Goal: Task Accomplishment & Management: Manage account settings

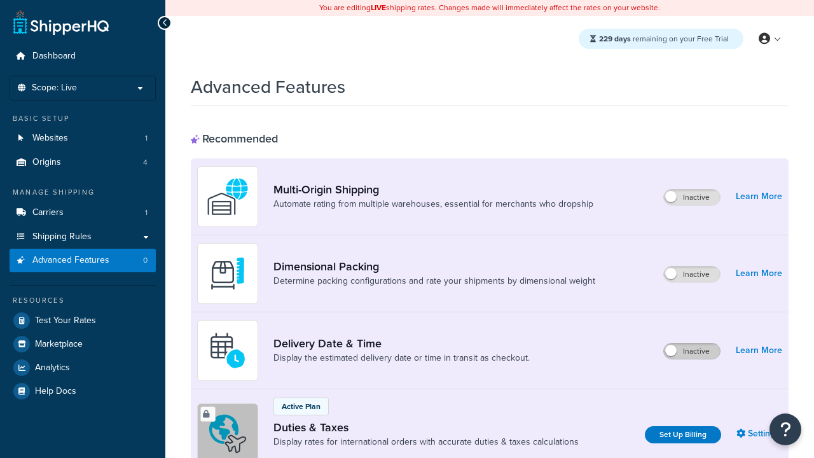
click at [692, 351] on label "Inactive" at bounding box center [692, 350] width 56 height 15
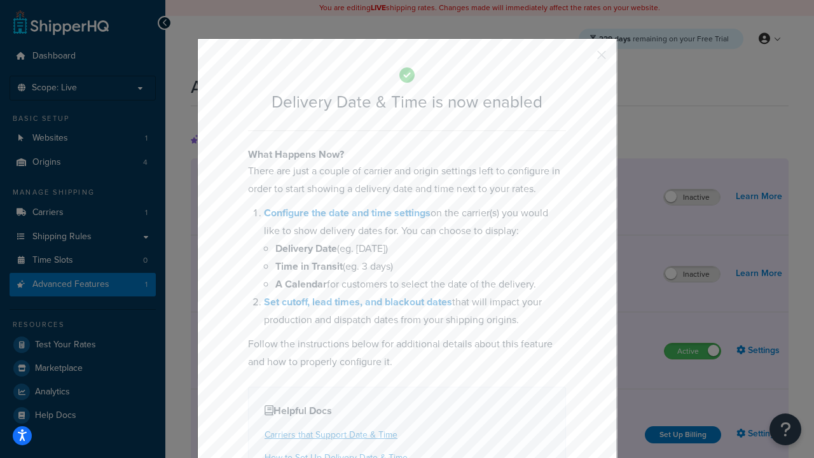
click at [583, 59] on button "button" at bounding box center [582, 59] width 3 height 3
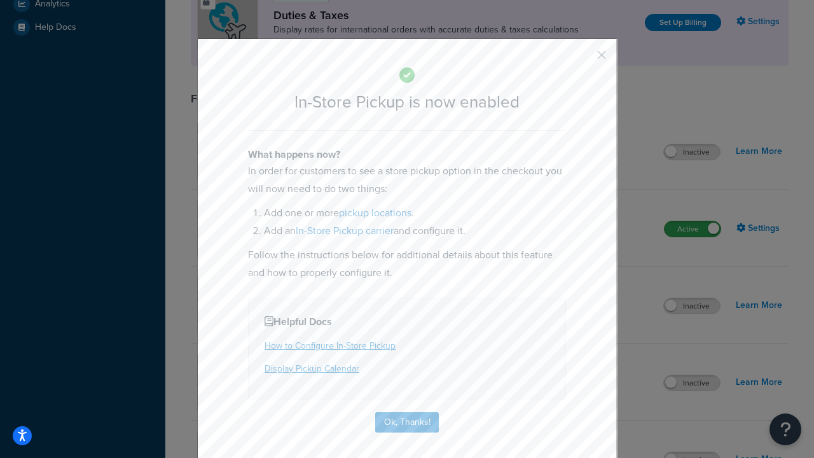
scroll to position [436, 0]
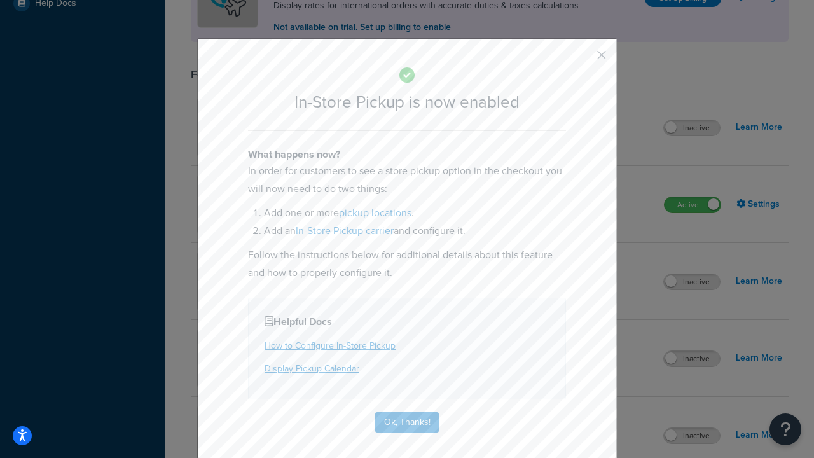
click at [583, 58] on button "button" at bounding box center [582, 59] width 3 height 3
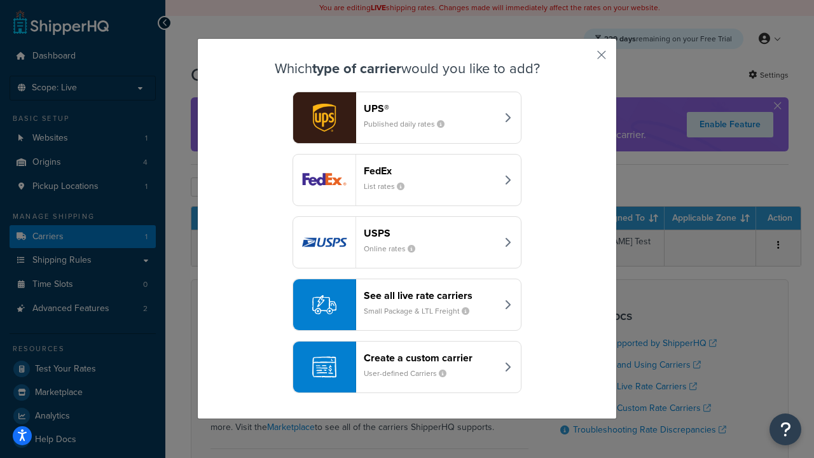
click at [407, 367] on div "Create a custom carrier User-defined Carriers" at bounding box center [430, 367] width 133 height 31
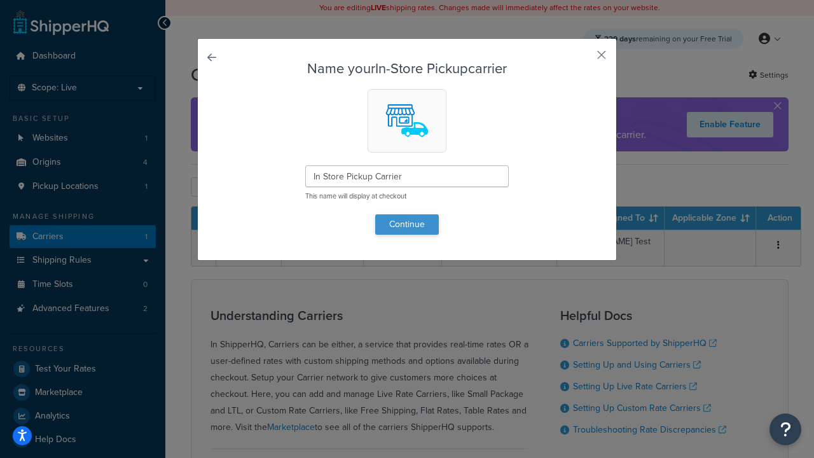
type input "In Store Pickup Carrier"
click at [407, 224] on button "Continue" at bounding box center [407, 224] width 64 height 20
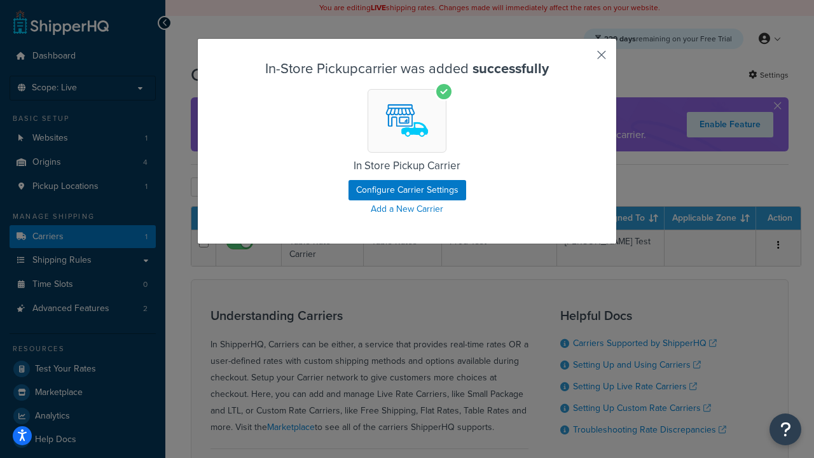
click at [583, 59] on button "button" at bounding box center [582, 59] width 3 height 3
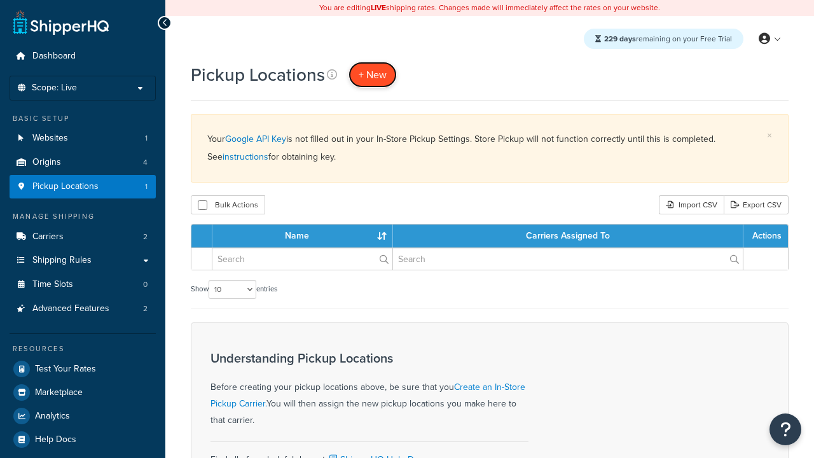
click at [373, 74] on span "+ New" at bounding box center [373, 74] width 28 height 15
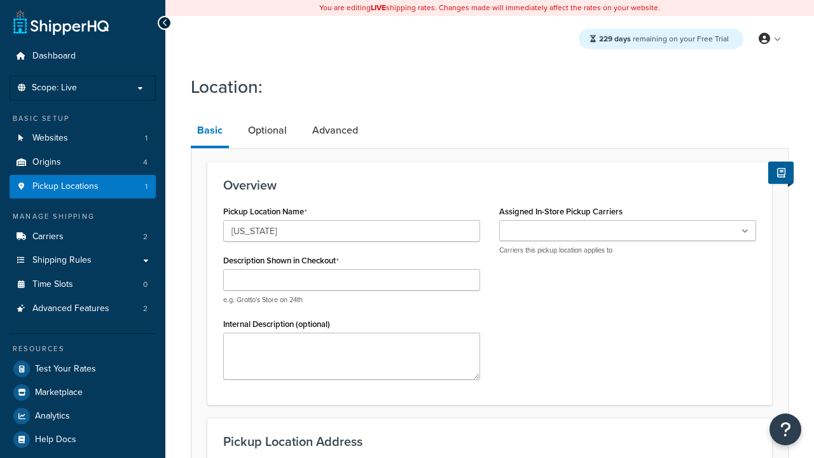
type input "[US_STATE]"
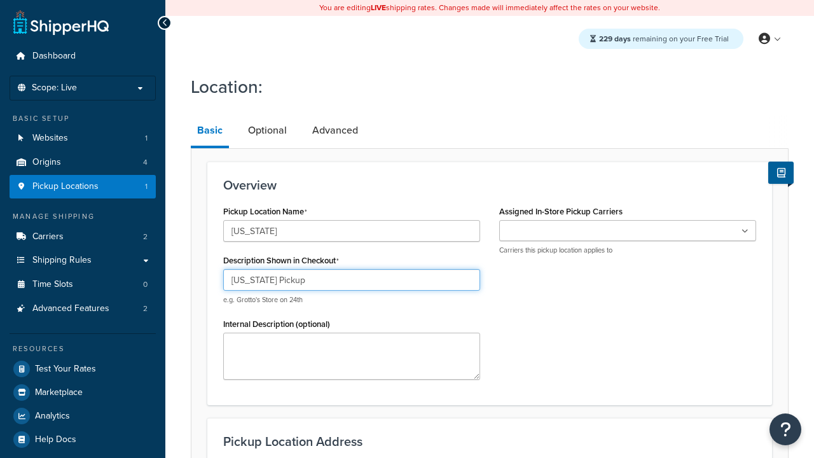
type input "[US_STATE] Pickup"
click at [628, 231] on ul at bounding box center [627, 230] width 257 height 21
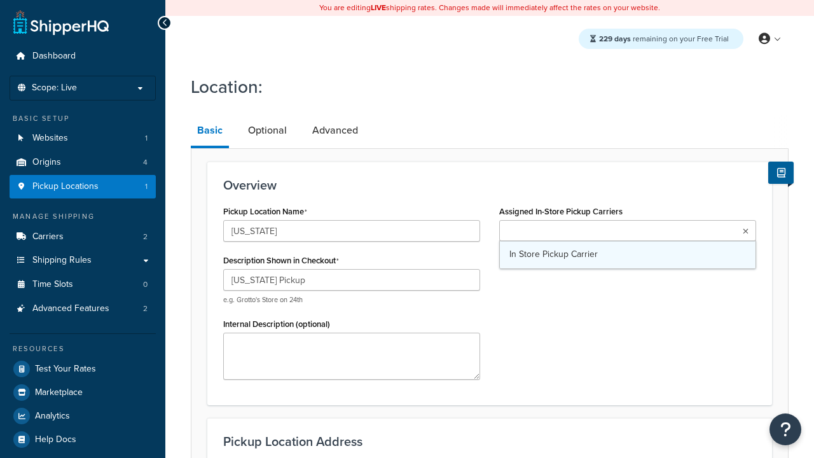
type input "3385 Michelson Drive"
type input "Suite B"
type input "Irvine"
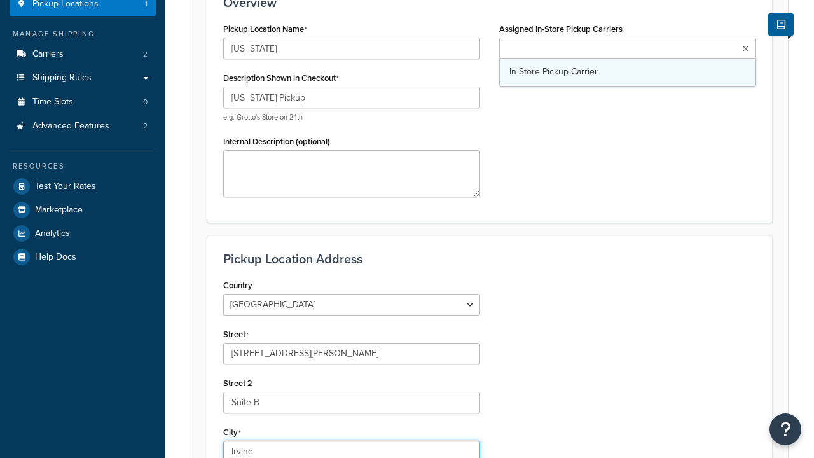
select select "5"
type input "Irvine"
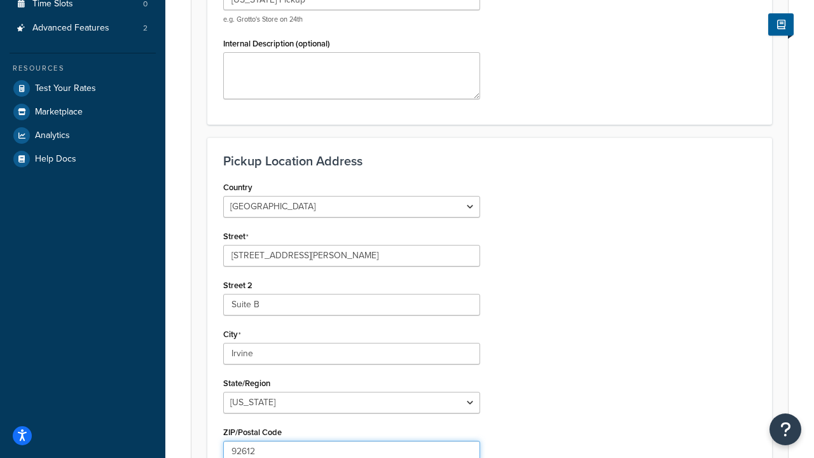
type input "92612"
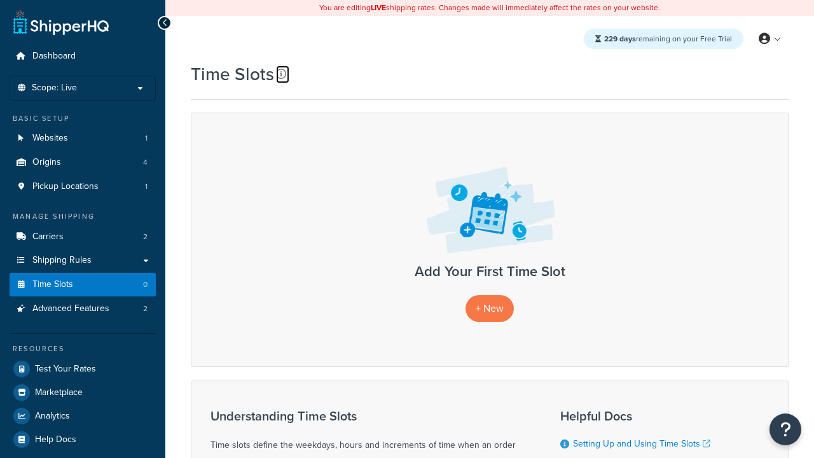
click at [281, 74] on icon at bounding box center [281, 74] width 10 height 10
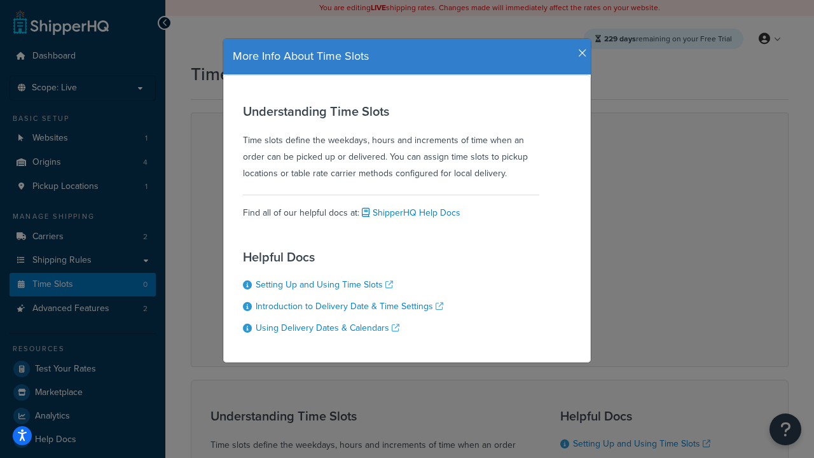
click at [579, 48] on icon "button" at bounding box center [582, 53] width 9 height 11
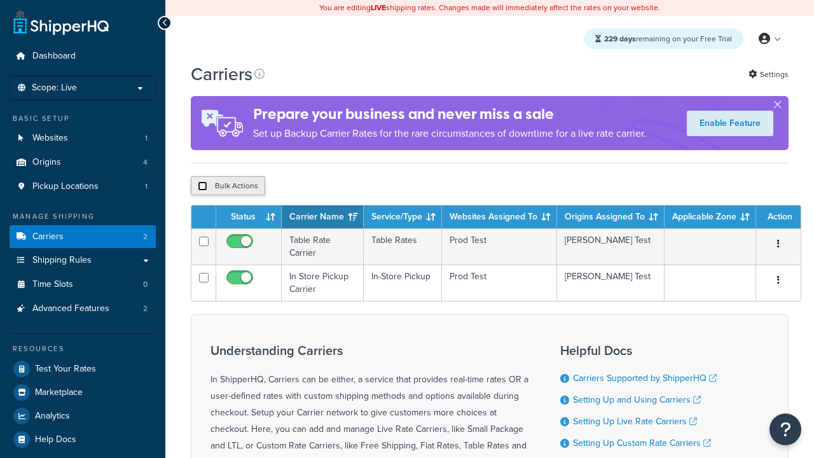
click at [202, 188] on input "checkbox" at bounding box center [203, 186] width 10 height 10
checkbox input "true"
click at [0, 0] on button "Delete" at bounding box center [0, 0] width 0 height 0
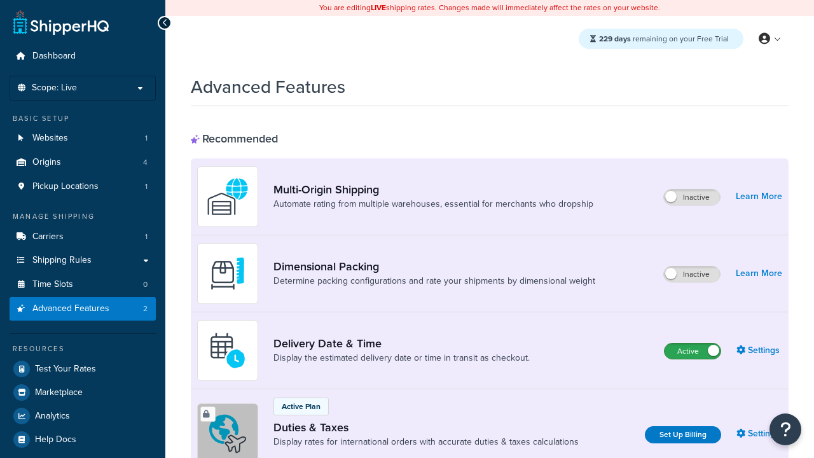
click at [693, 351] on label "Active" at bounding box center [693, 350] width 56 height 15
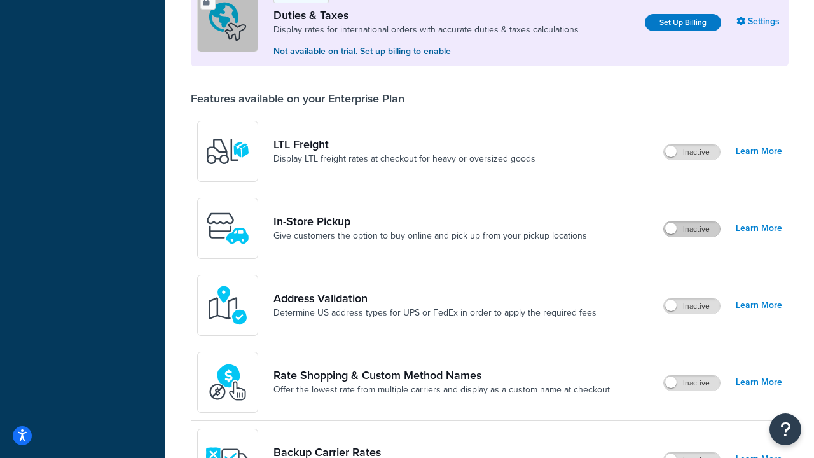
scroll to position [388, 0]
